Goal: Use online tool/utility: Use online tool/utility

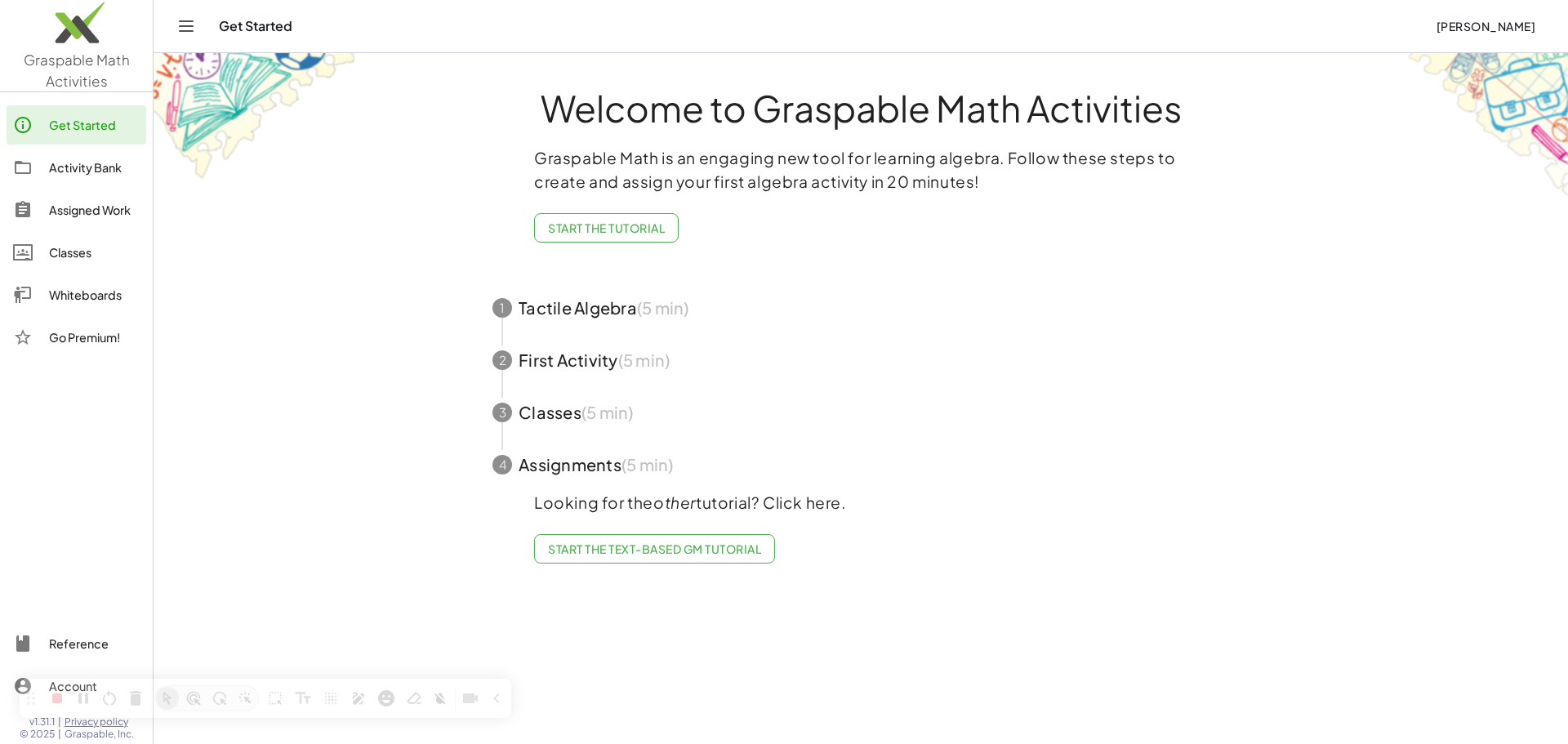
click at [111, 295] on div "Whiteboards" at bounding box center [94, 295] width 90 height 19
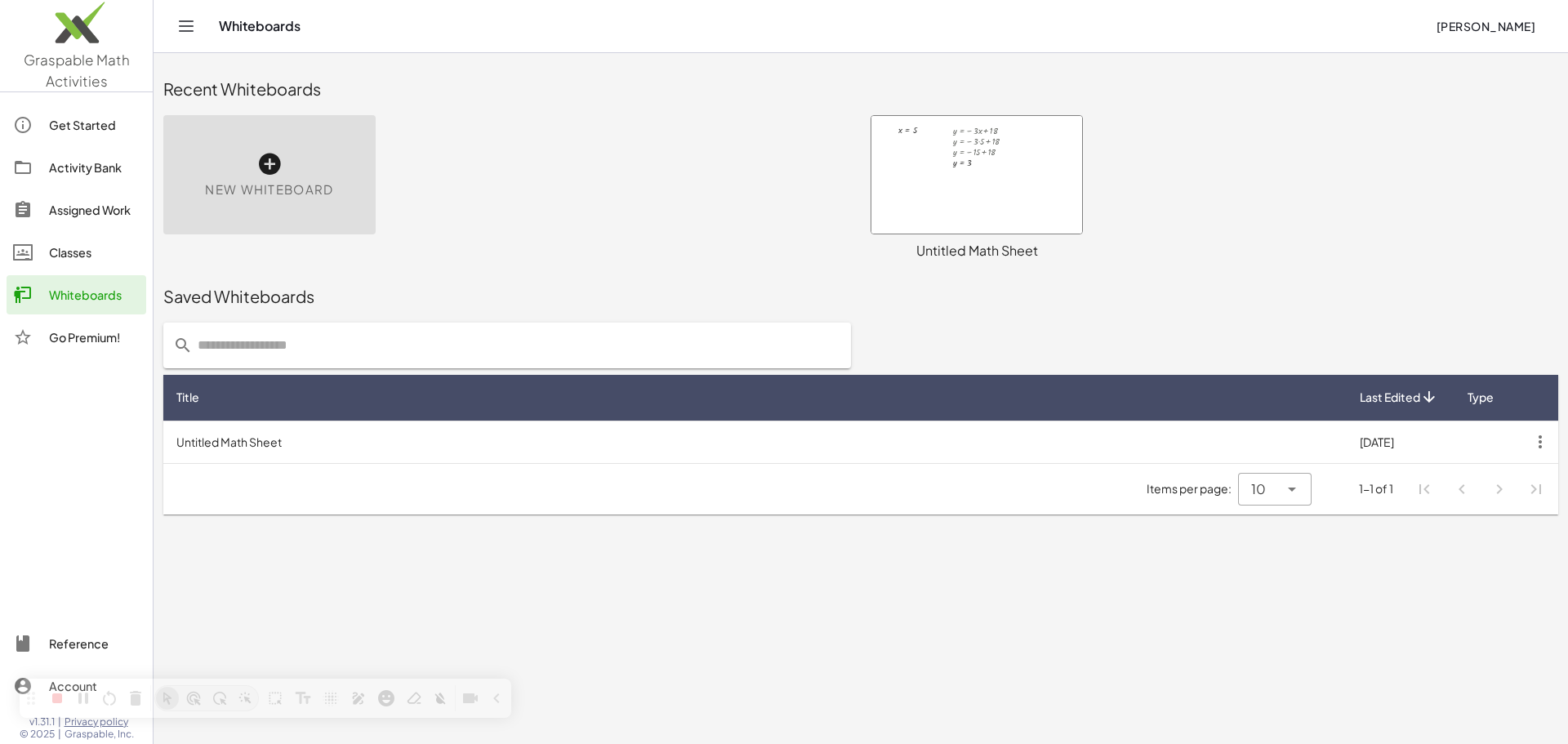
click at [1000, 176] on div at bounding box center [976, 175] width 211 height 117
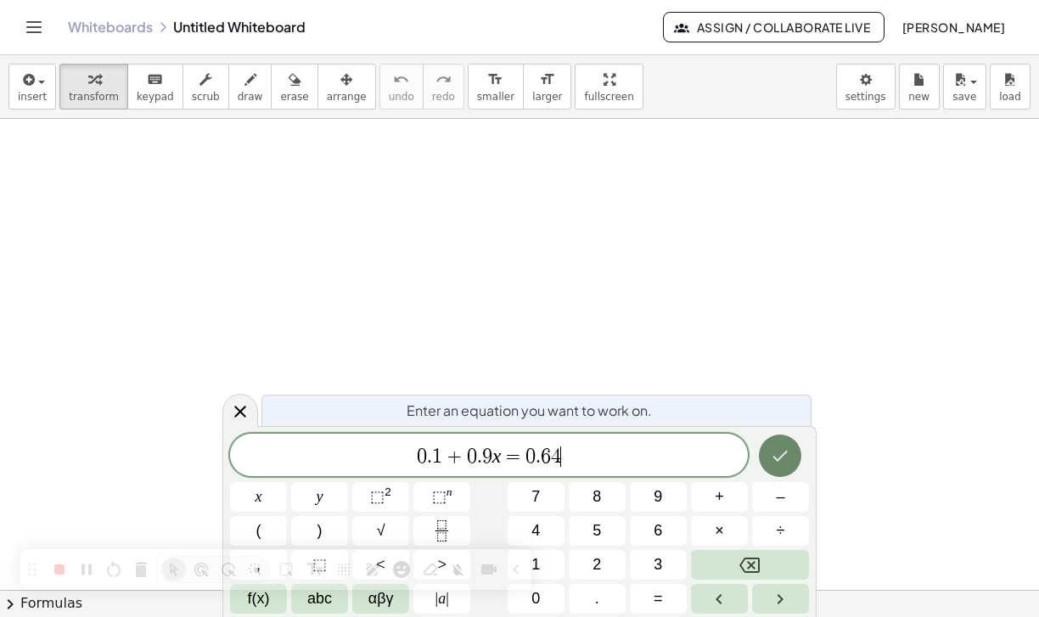
click at [784, 457] on icon "Done" at bounding box center [780, 456] width 20 height 20
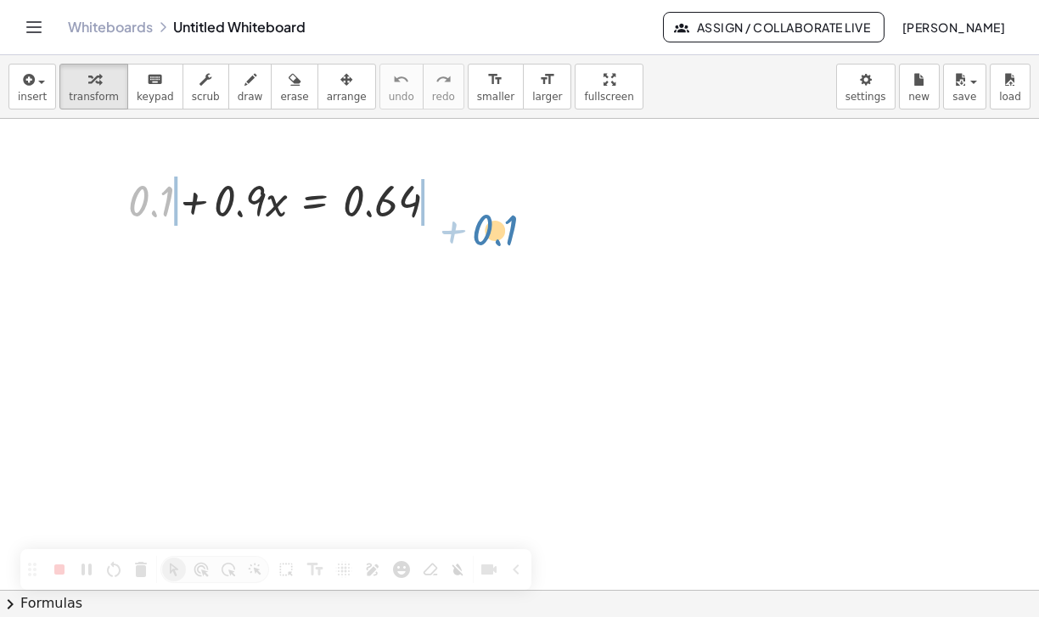
drag, startPoint x: 167, startPoint y: 210, endPoint x: 511, endPoint y: 239, distance: 345.0
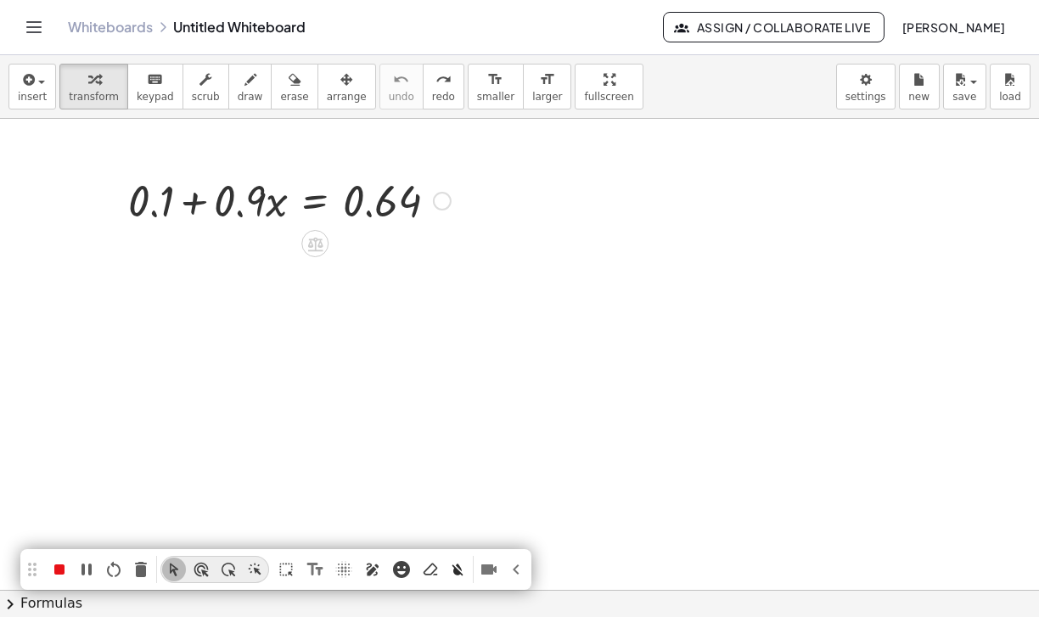
click at [370, 569] on icon "Pen (Alt+P)" at bounding box center [372, 569] width 17 height 17
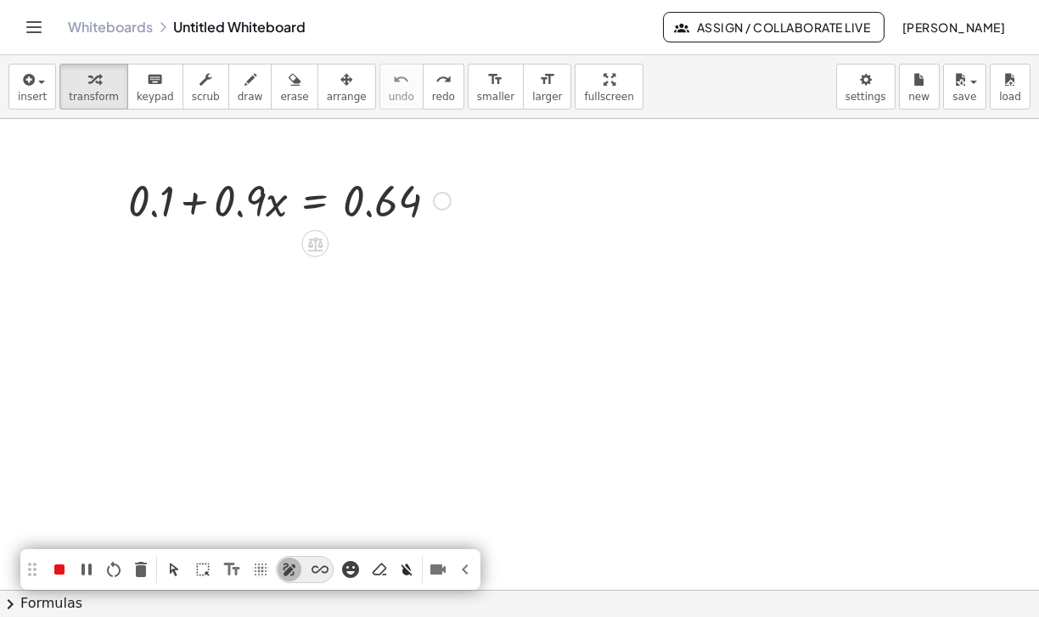
click at [305, 570] on div at bounding box center [305, 570] width 0 height 0
click at [305, 570] on span at bounding box center [305, 570] width 0 height 0
click at [171, 563] on icon "Cursor Mode (Alt+M)" at bounding box center [174, 569] width 17 height 17
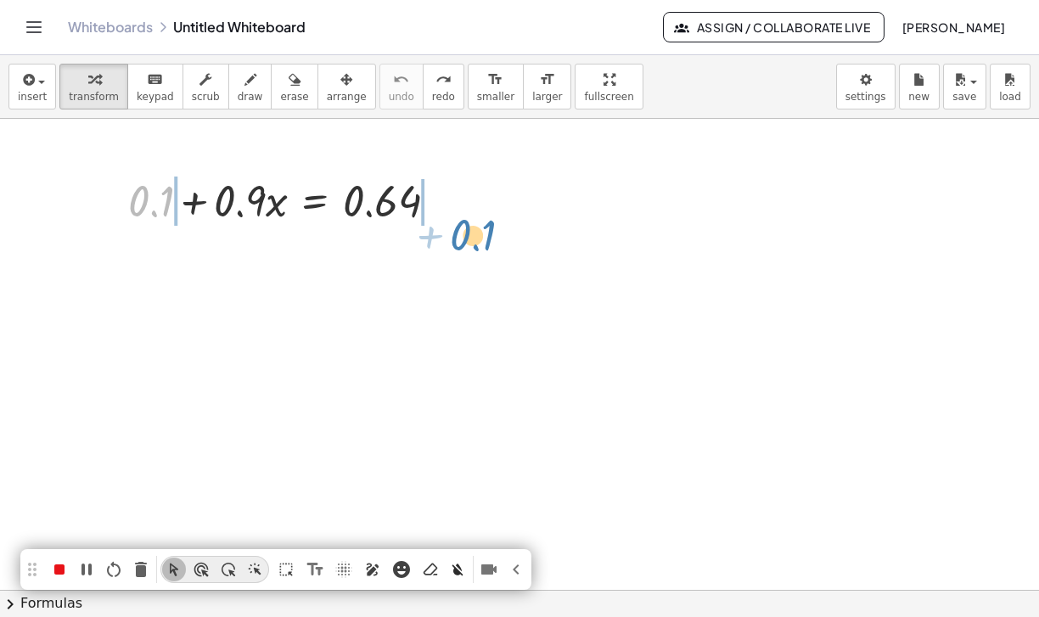
drag, startPoint x: 167, startPoint y: 214, endPoint x: 480, endPoint y: 237, distance: 313.2
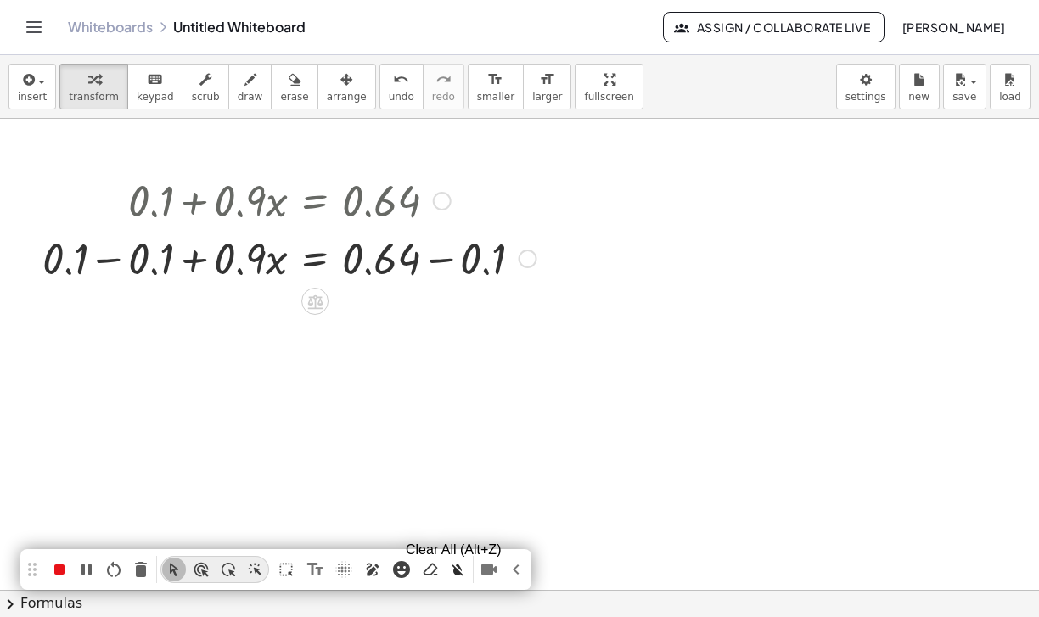
click at [458, 571] on icon "Clear All (Alt+Z)" at bounding box center [457, 570] width 11 height 12
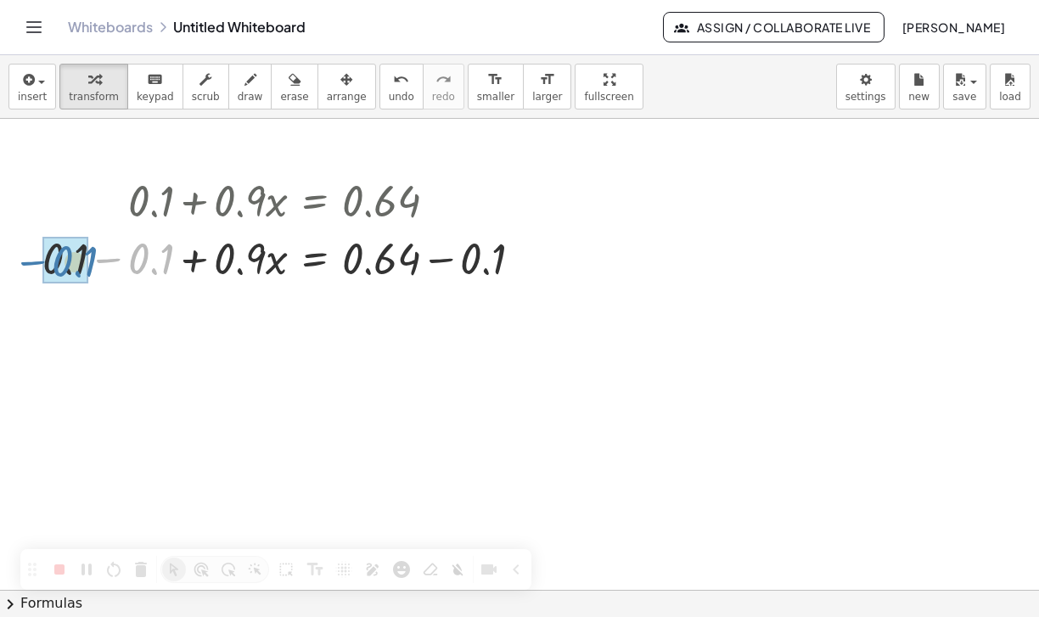
drag, startPoint x: 145, startPoint y: 260, endPoint x: 69, endPoint y: 262, distance: 76.4
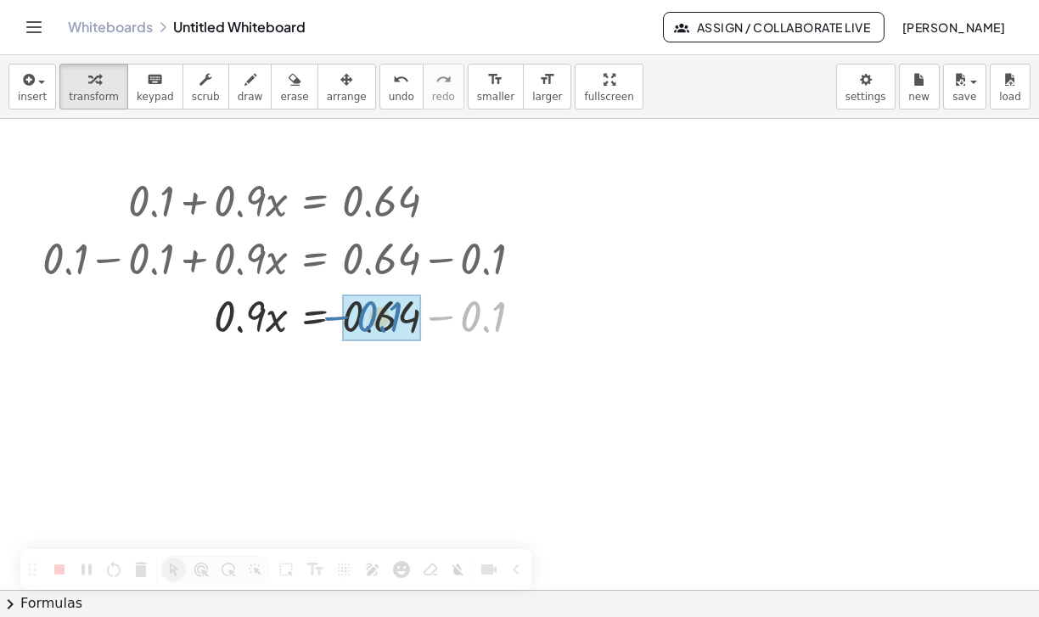
drag, startPoint x: 467, startPoint y: 324, endPoint x: 363, endPoint y: 324, distance: 103.6
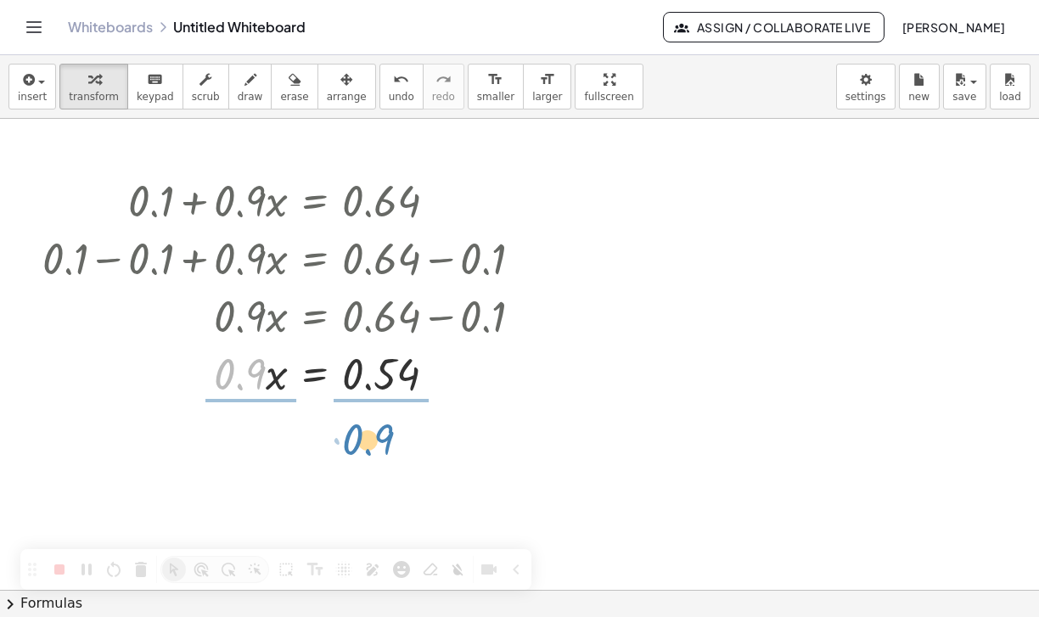
drag, startPoint x: 261, startPoint y: 376, endPoint x: 389, endPoint y: 441, distance: 143.9
